Goal: Task Accomplishment & Management: Use online tool/utility

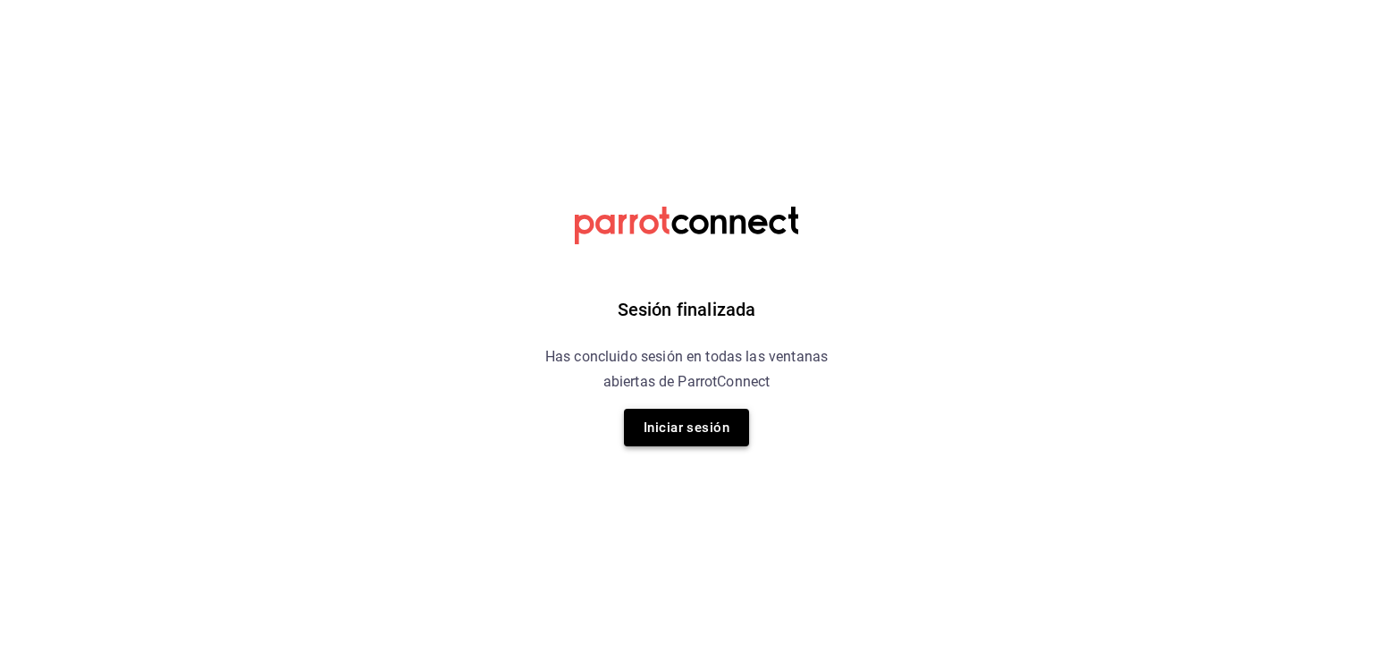
click at [659, 420] on button "Iniciar sesión" at bounding box center [686, 427] width 125 height 38
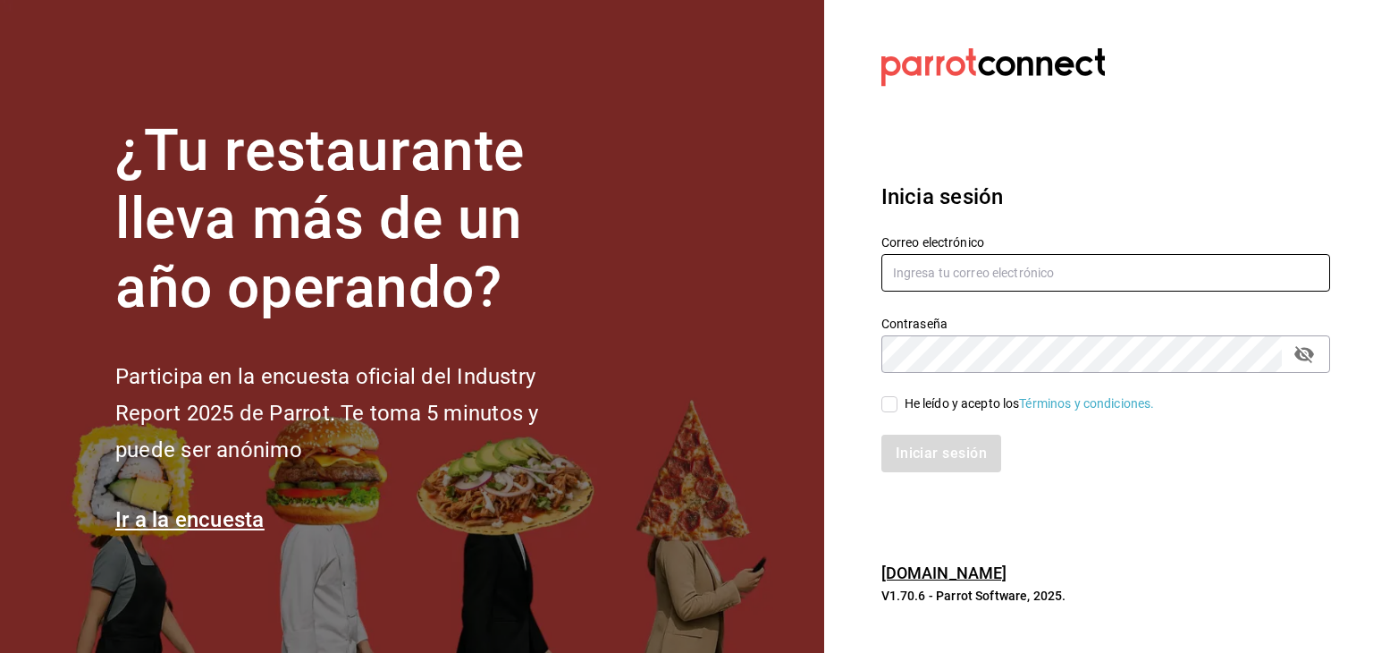
click at [920, 274] on input "text" at bounding box center [1105, 273] width 449 height 38
paste input "[EMAIL_ADDRESS][DOMAIN_NAME]"
type input "[EMAIL_ADDRESS][DOMAIN_NAME]"
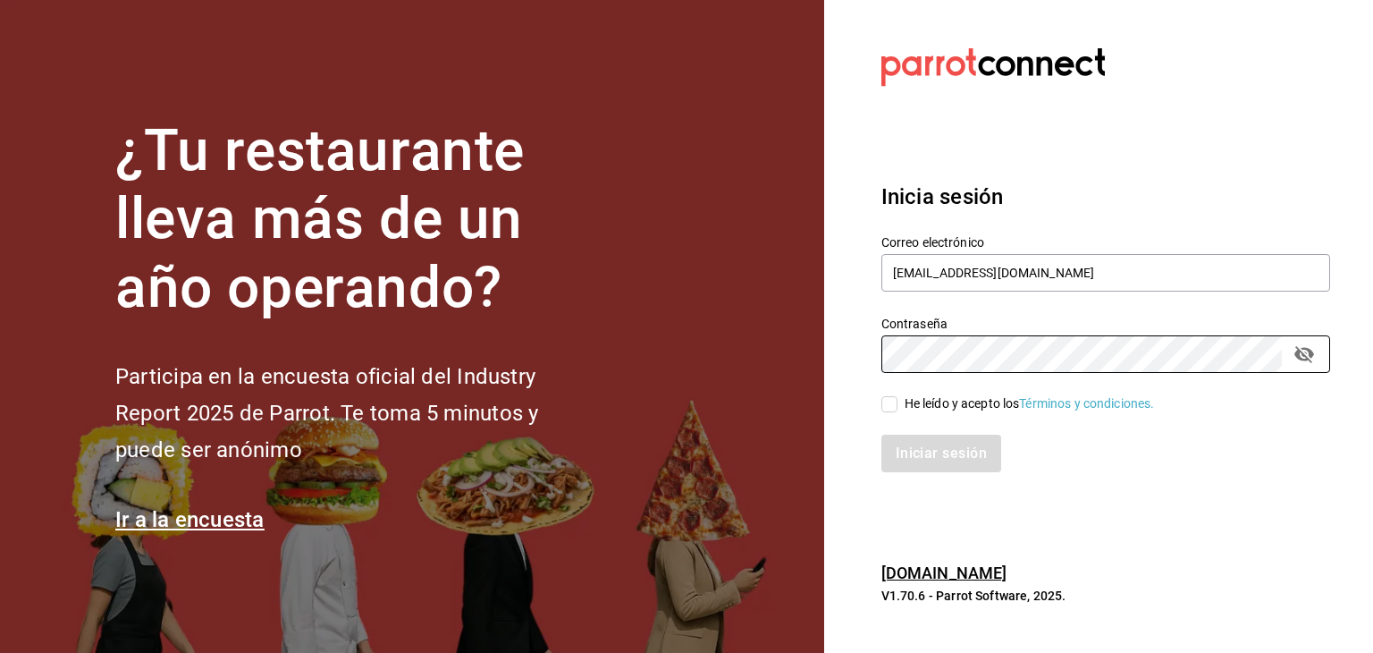
click at [888, 405] on input "He leído y acepto los Términos y condiciones." at bounding box center [889, 404] width 16 height 16
checkbox input "true"
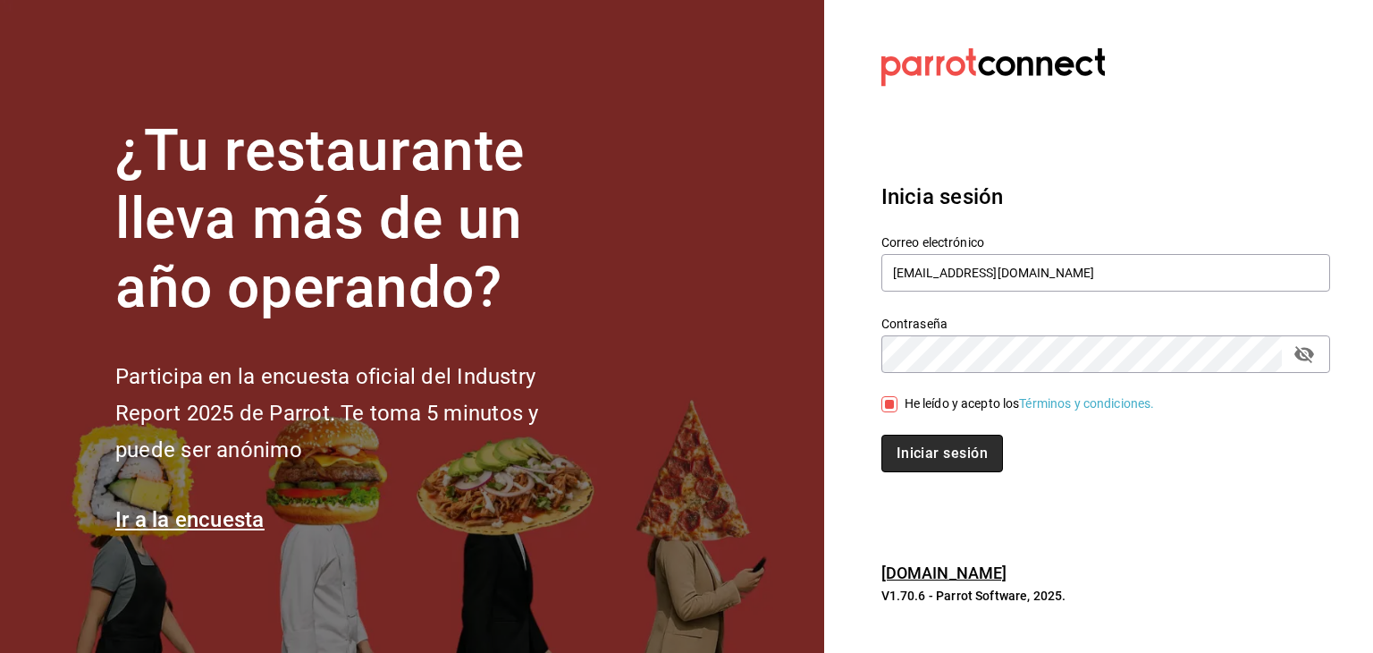
click at [925, 452] on button "Iniciar sesión" at bounding box center [942, 453] width 122 height 38
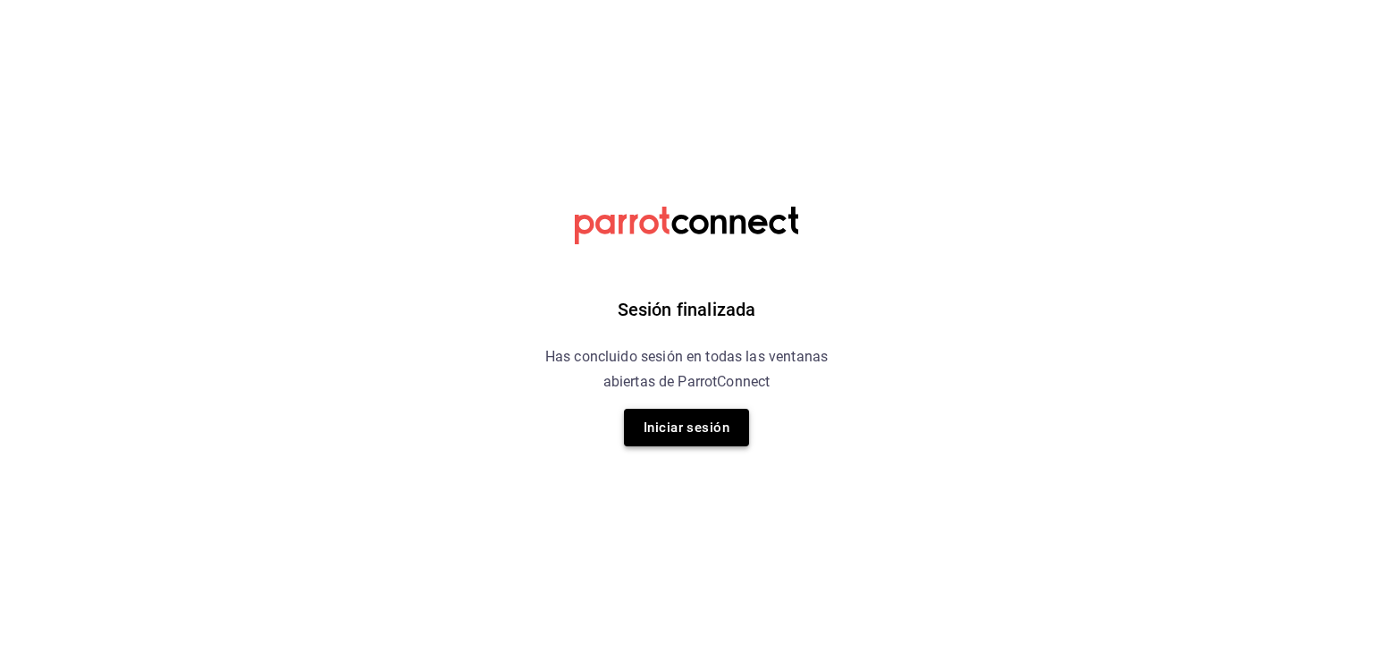
click at [735, 444] on button "Iniciar sesión" at bounding box center [686, 427] width 125 height 38
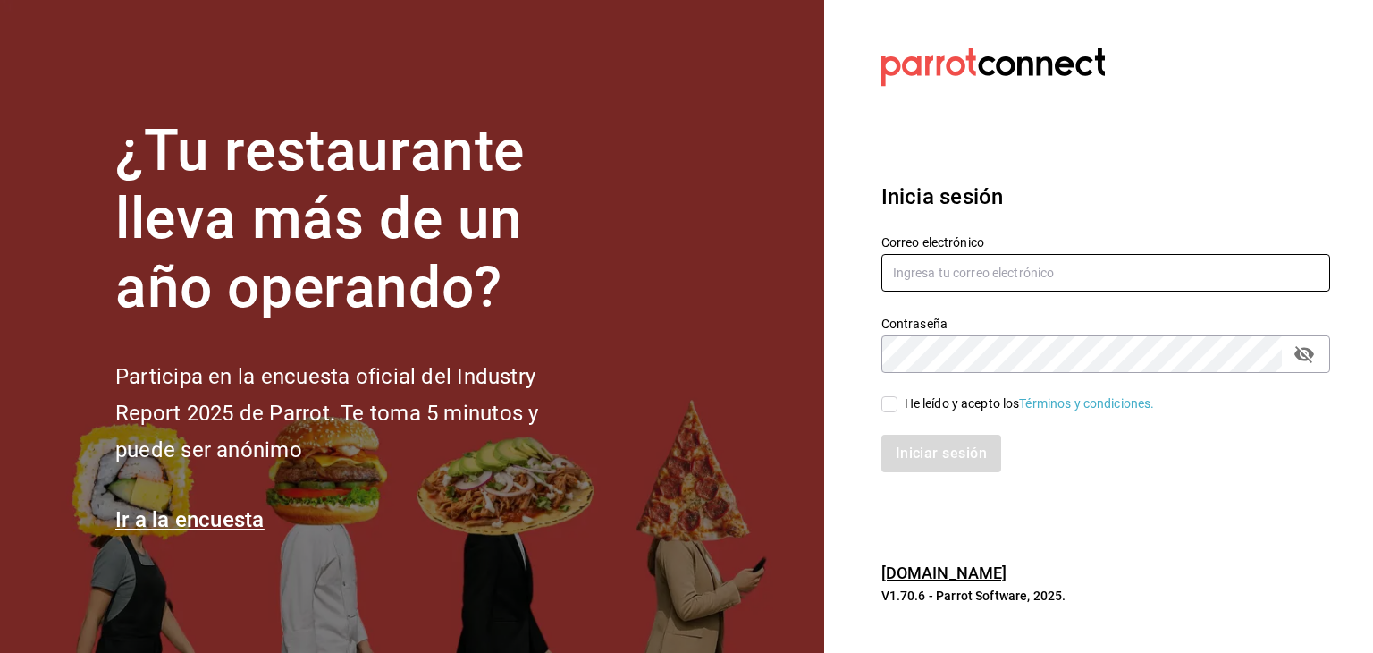
click at [927, 258] on input "text" at bounding box center [1105, 273] width 449 height 38
paste input "[EMAIL_ADDRESS][DOMAIN_NAME]"
type input "[EMAIL_ADDRESS][DOMAIN_NAME]"
click at [891, 397] on input "He leído y acepto los Términos y condiciones." at bounding box center [889, 404] width 16 height 16
checkbox input "true"
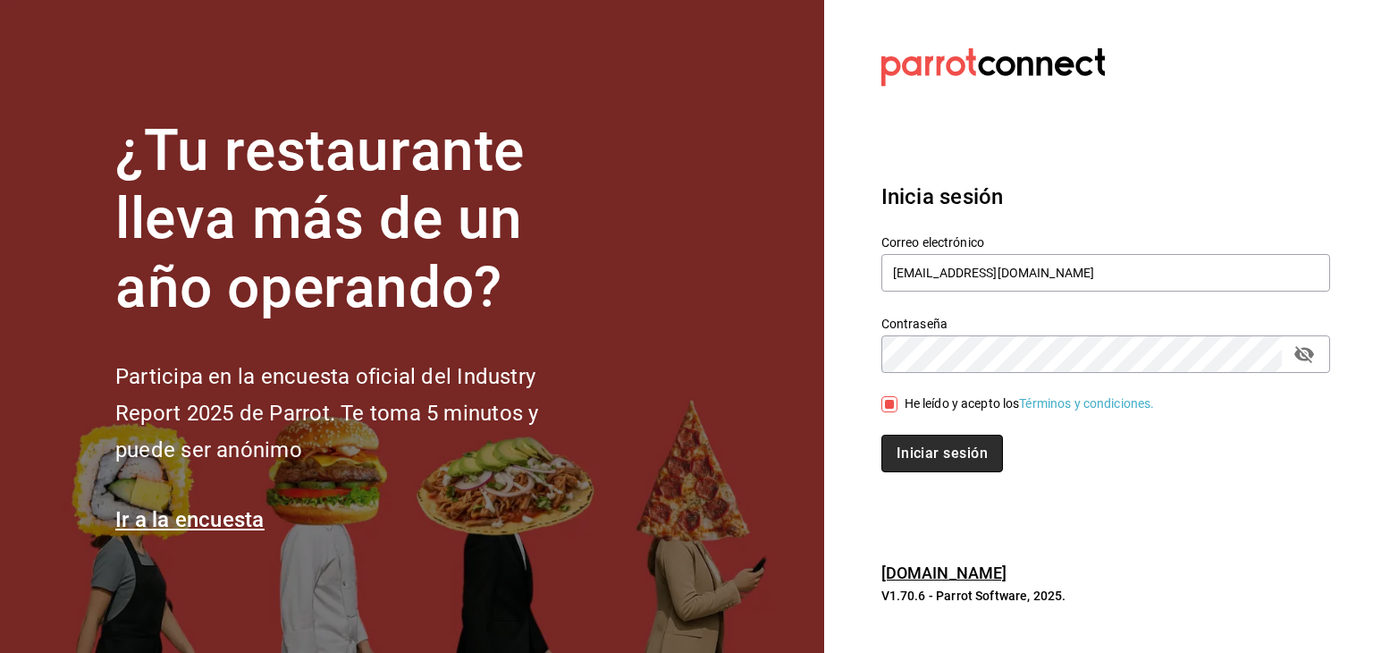
click at [905, 459] on button "Iniciar sesión" at bounding box center [942, 453] width 122 height 38
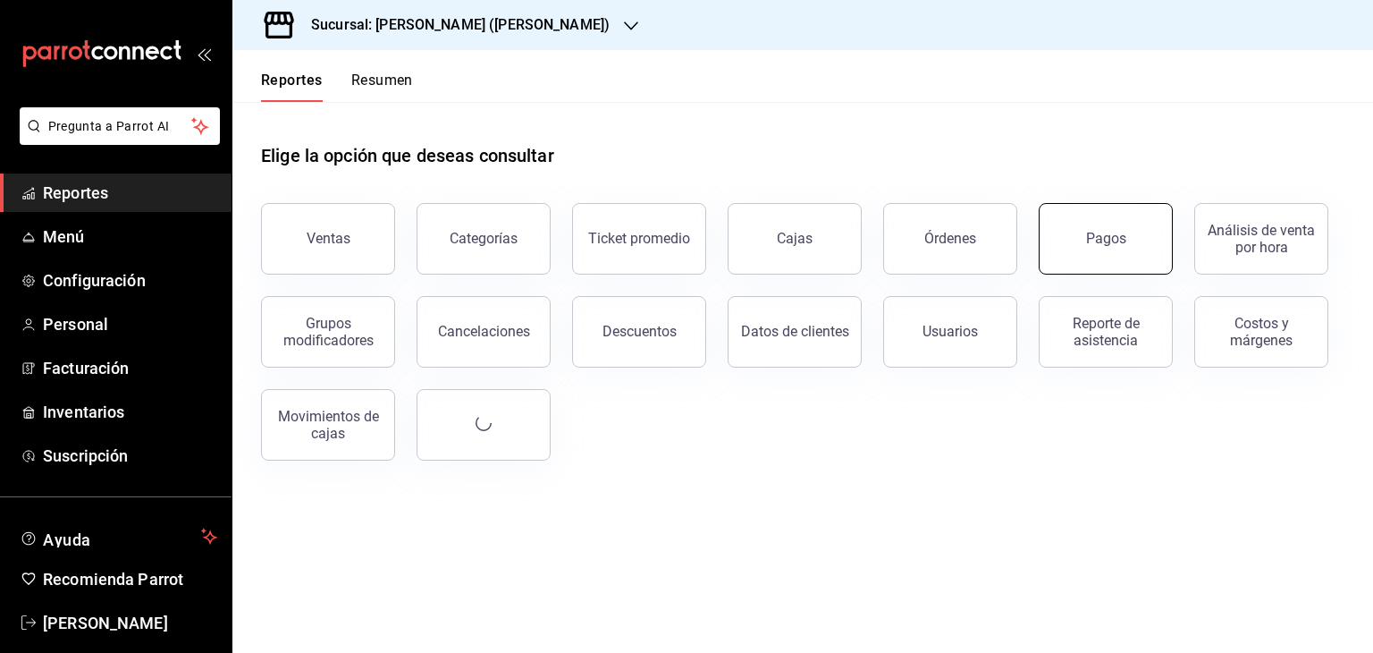
click at [1099, 264] on button "Pagos" at bounding box center [1106, 239] width 134 height 72
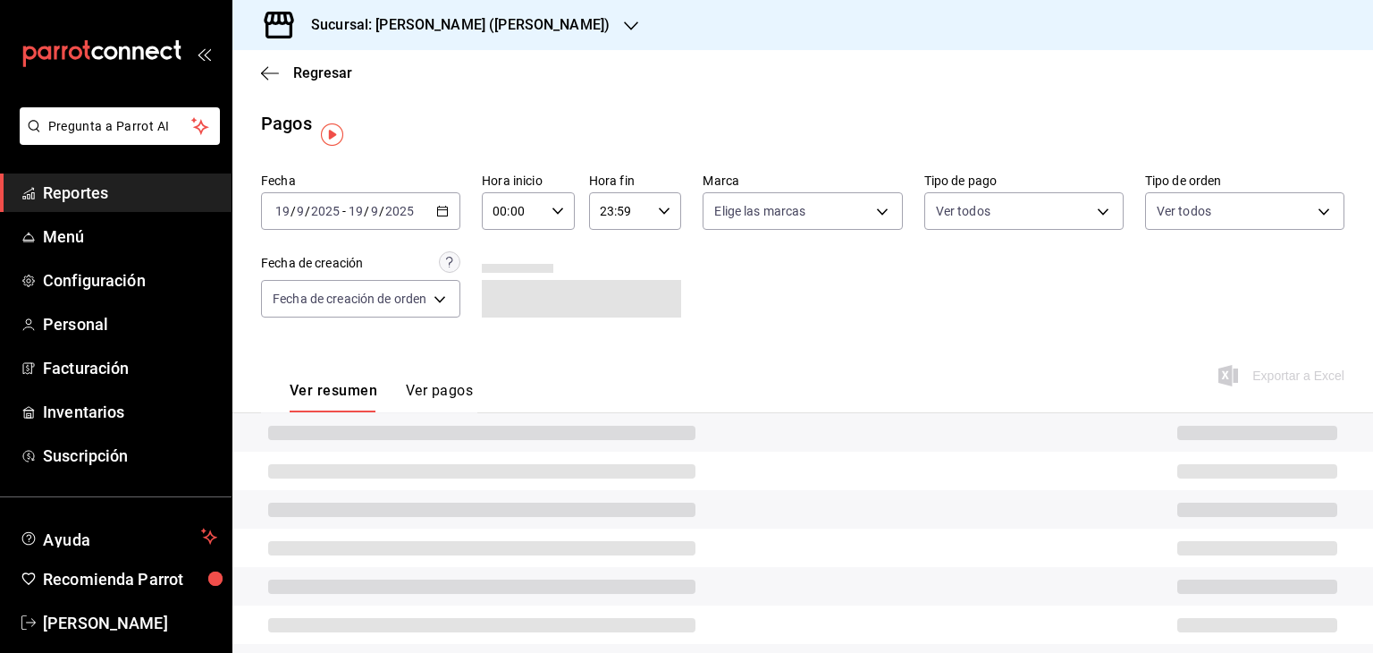
click at [433, 209] on div "2025-09-19 19 / 9 / 2025 - 2025-09-19 19 / 9 / 2025" at bounding box center [360, 211] width 199 height 38
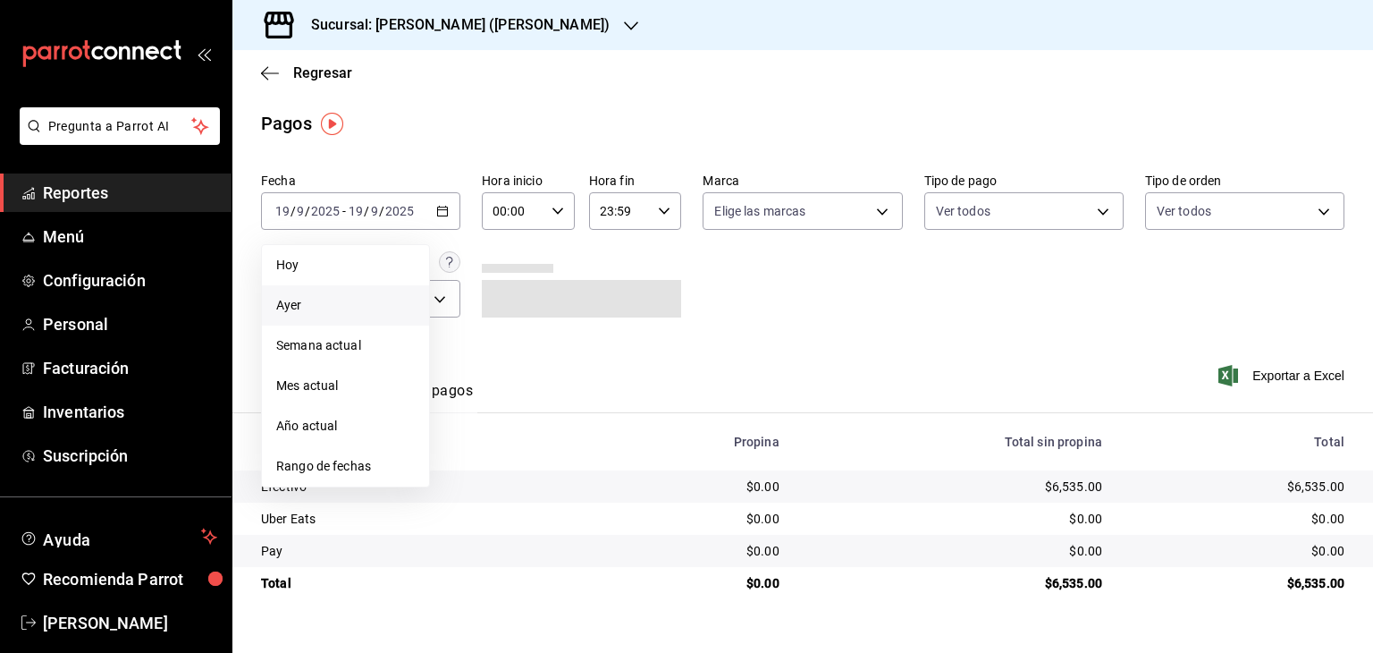
click at [352, 292] on li "Ayer" at bounding box center [345, 305] width 167 height 40
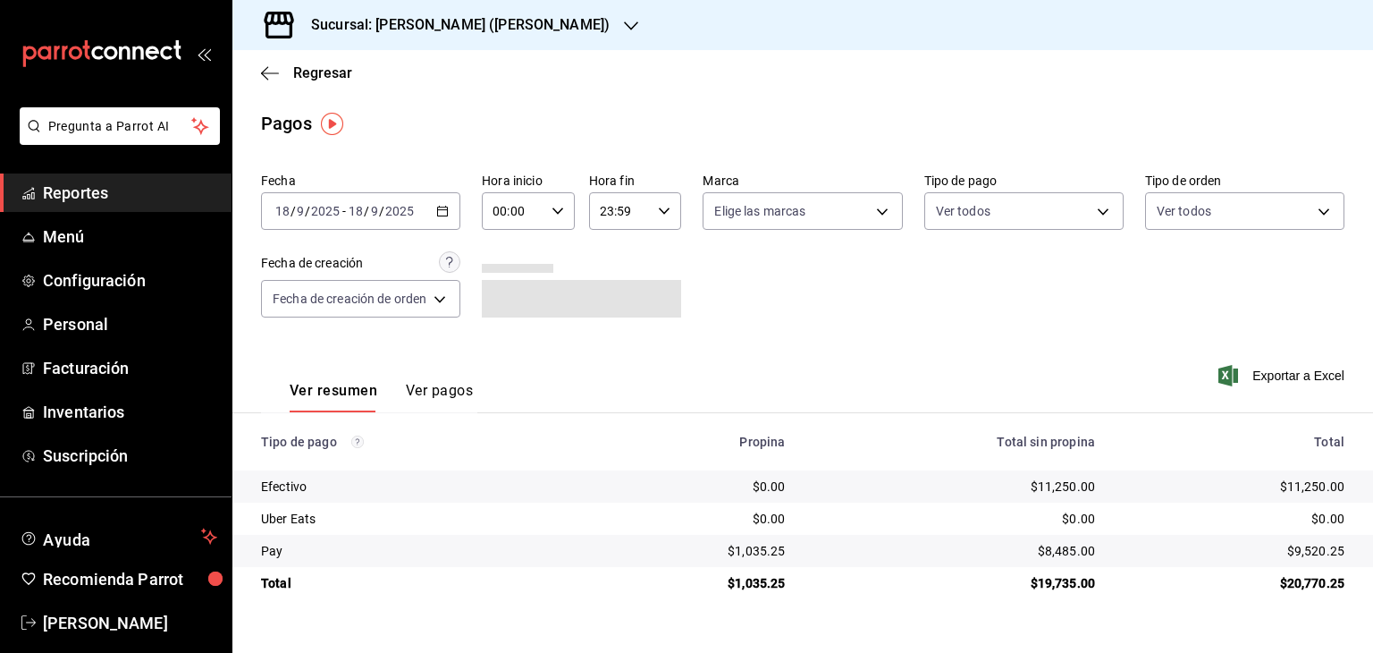
click at [443, 209] on \(Stroke\) "button" at bounding box center [443, 209] width 10 height 1
click at [551, 105] on main "Regresar Pagos Fecha 2025-09-18 18 / 9 / 2025 - 2025-09-18 18 / 9 / 2025 Hora i…" at bounding box center [802, 351] width 1141 height 602
click at [464, 29] on h3 "Sucursal: Jimmy Boy (Polanco)" at bounding box center [453, 24] width 313 height 21
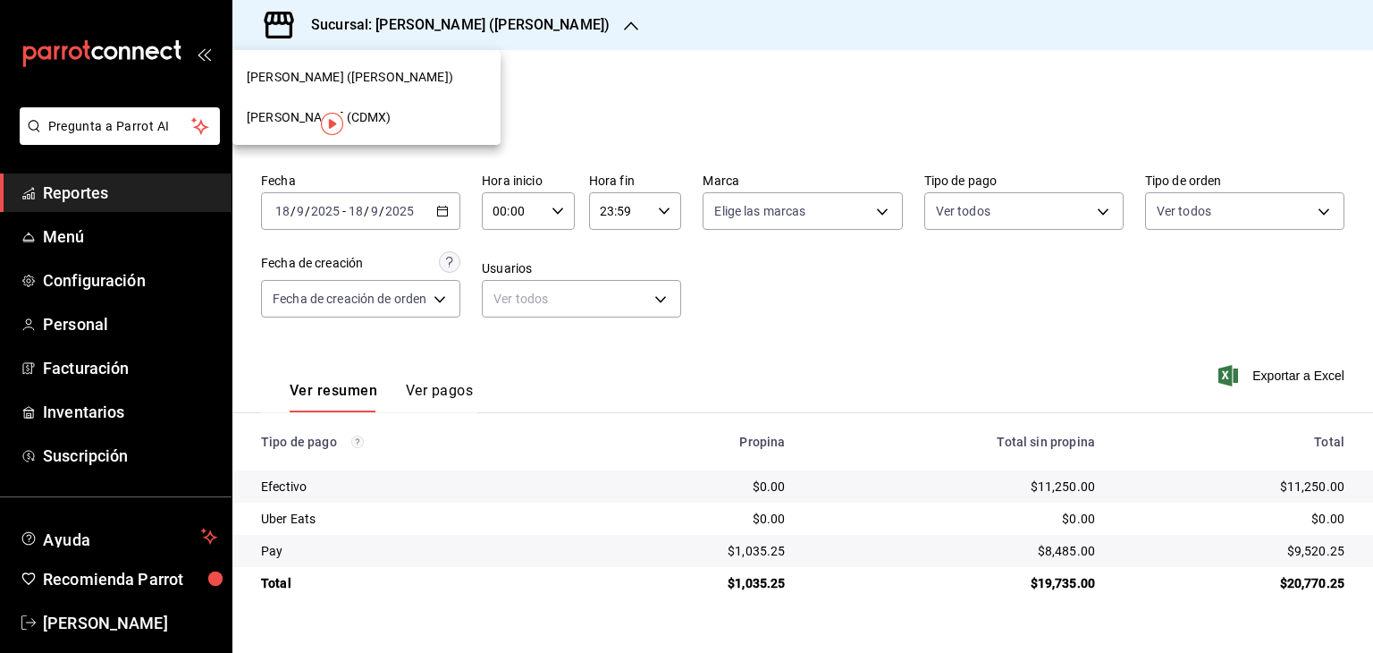
click at [387, 115] on div "Jimmy Boy (CDMX)" at bounding box center [367, 117] width 240 height 19
